Goal: Check status: Check status

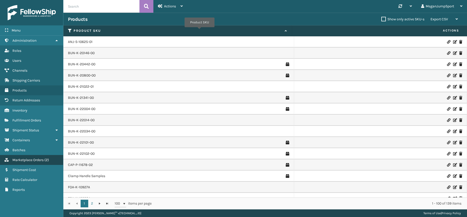
click at [27, 160] on span "Marketplace Orders" at bounding box center [27, 159] width 31 height 4
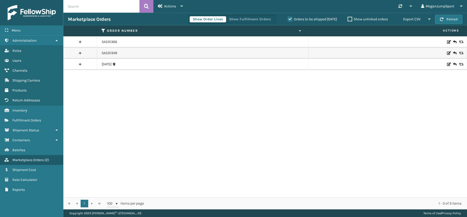
click at [90, 4] on input "text" at bounding box center [101, 6] width 76 height 13
paste input "SA531380"
type input "SA531380"
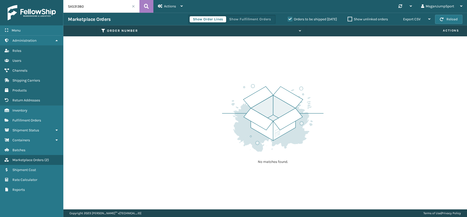
click at [133, 6] on span at bounding box center [133, 6] width 3 height 3
